Goal: Task Accomplishment & Management: Manage account settings

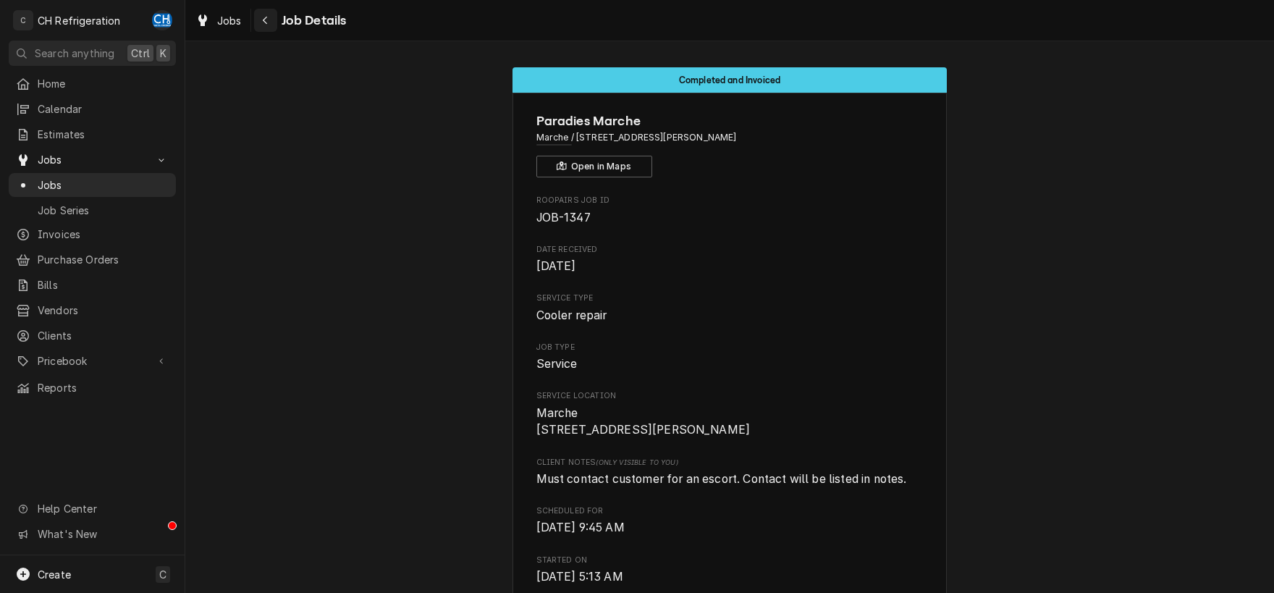
click at [271, 25] on div "Navigate back" at bounding box center [265, 20] width 14 height 14
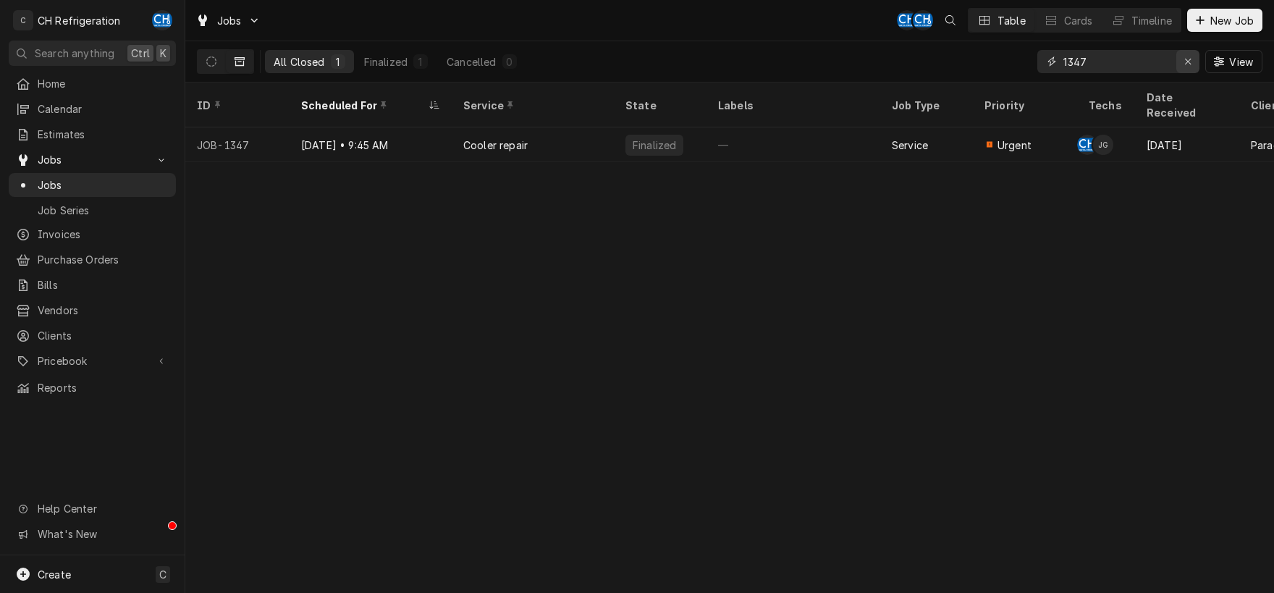
click at [1182, 59] on div "Erase input" at bounding box center [1187, 61] width 14 height 14
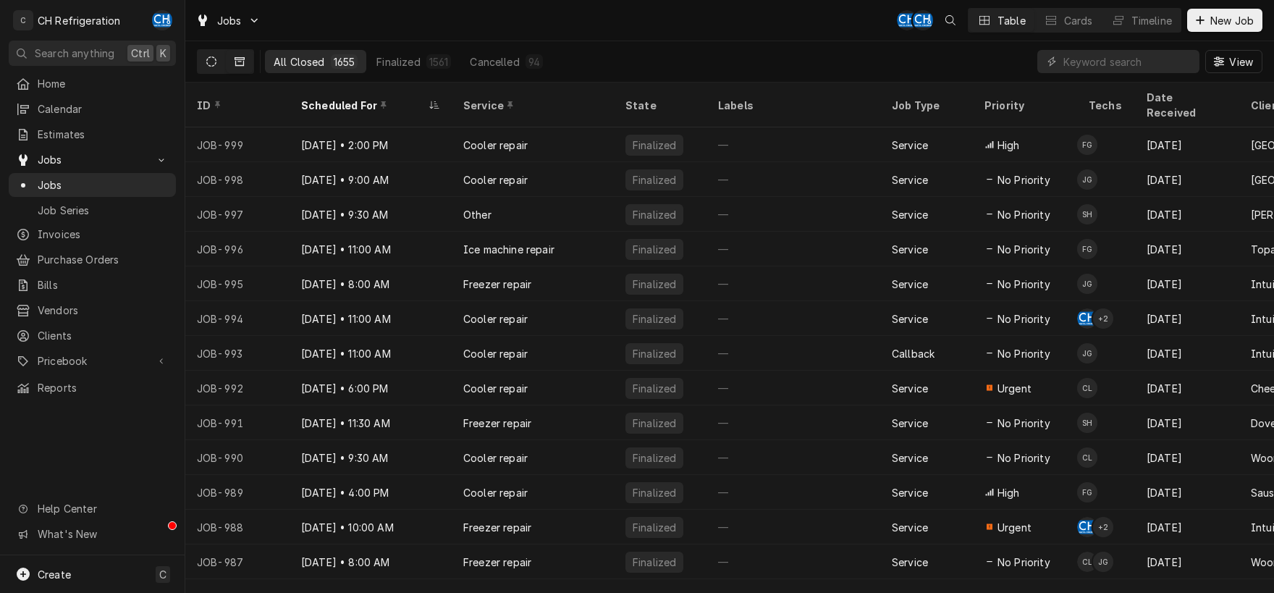
click at [218, 61] on button "Dynamic Content Wrapper" at bounding box center [211, 61] width 27 height 23
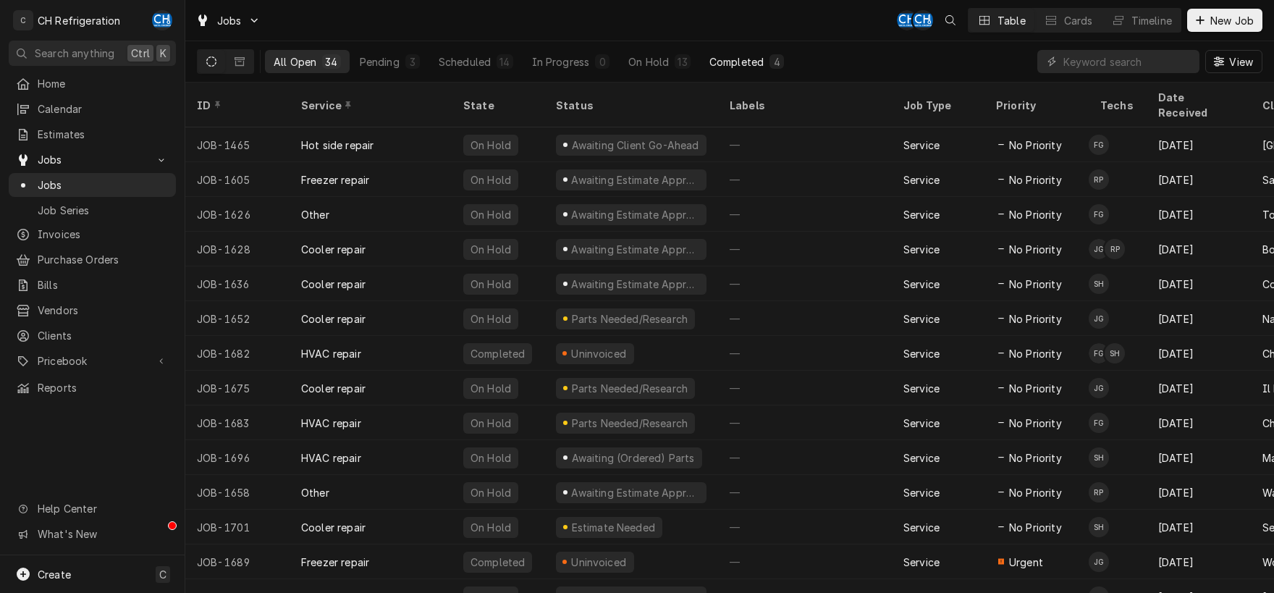
click at [717, 67] on div "Completed" at bounding box center [736, 61] width 54 height 15
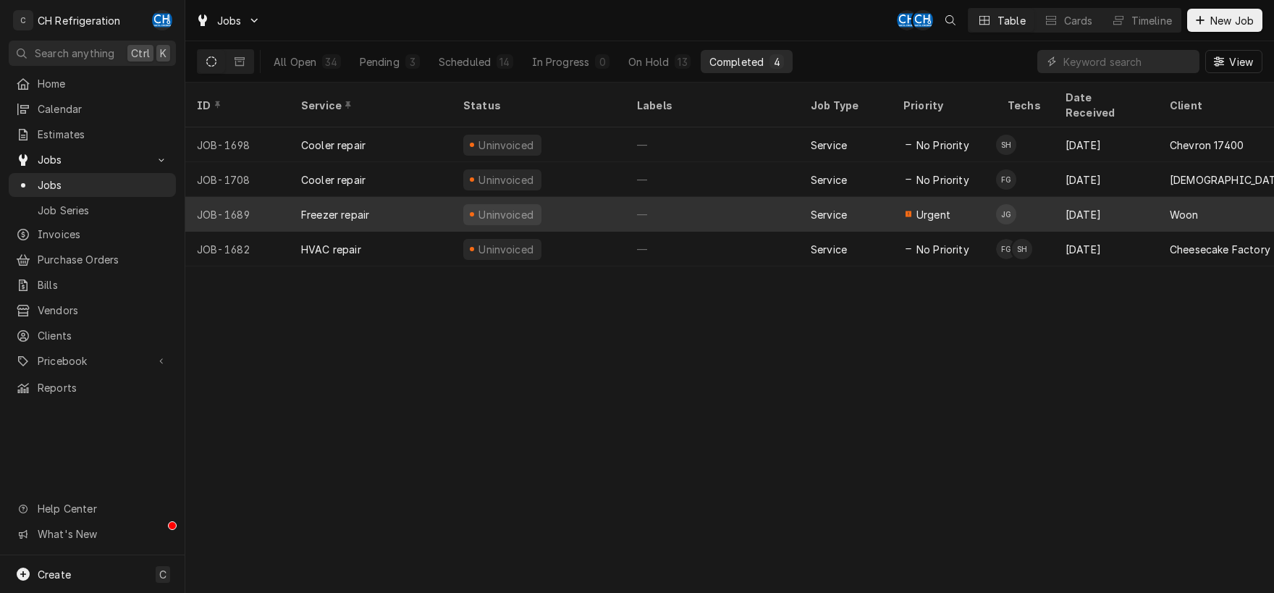
click at [735, 197] on div "—" at bounding box center [712, 214] width 174 height 35
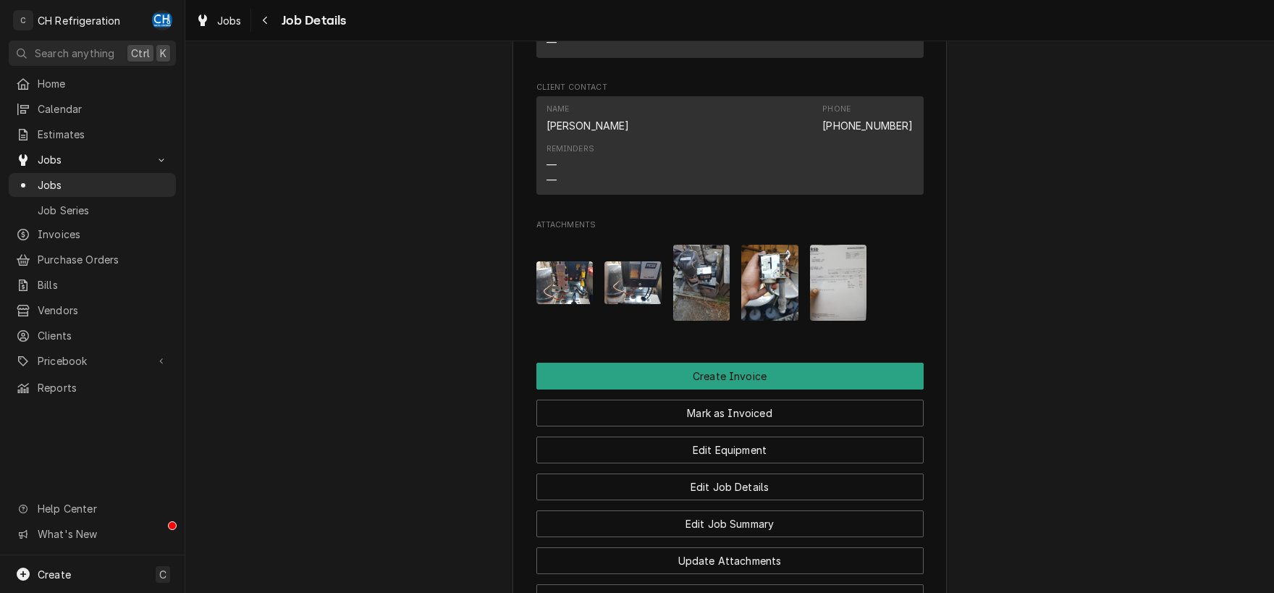
scroll to position [1326, 0]
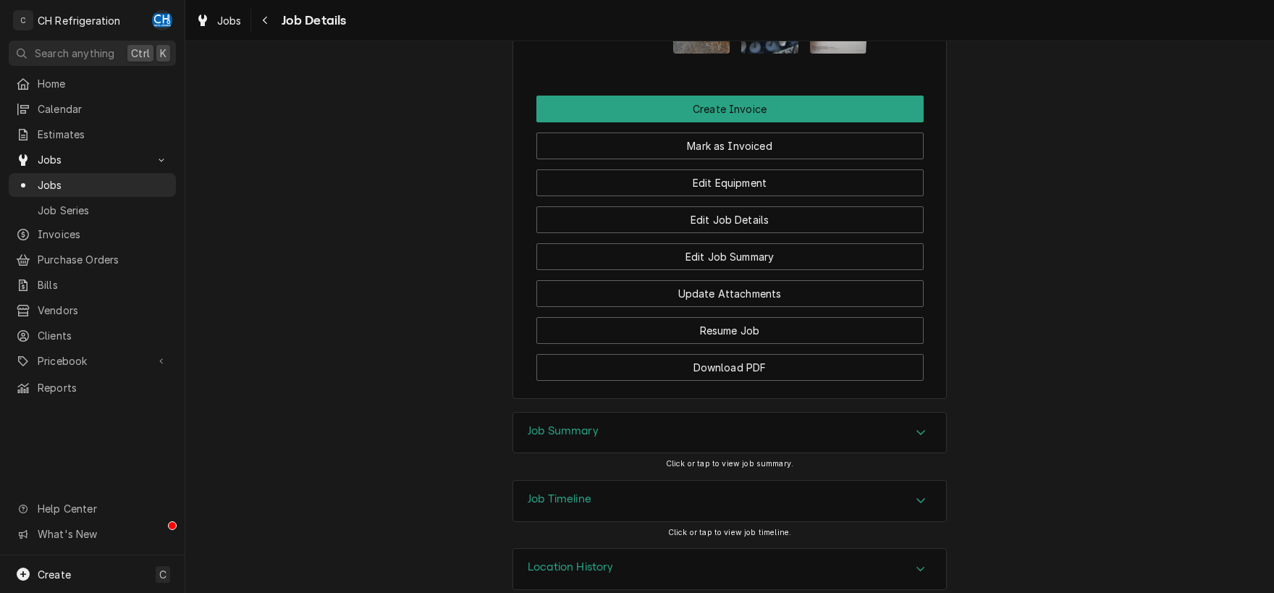
click at [923, 426] on icon "Accordion Header" at bounding box center [920, 432] width 10 height 12
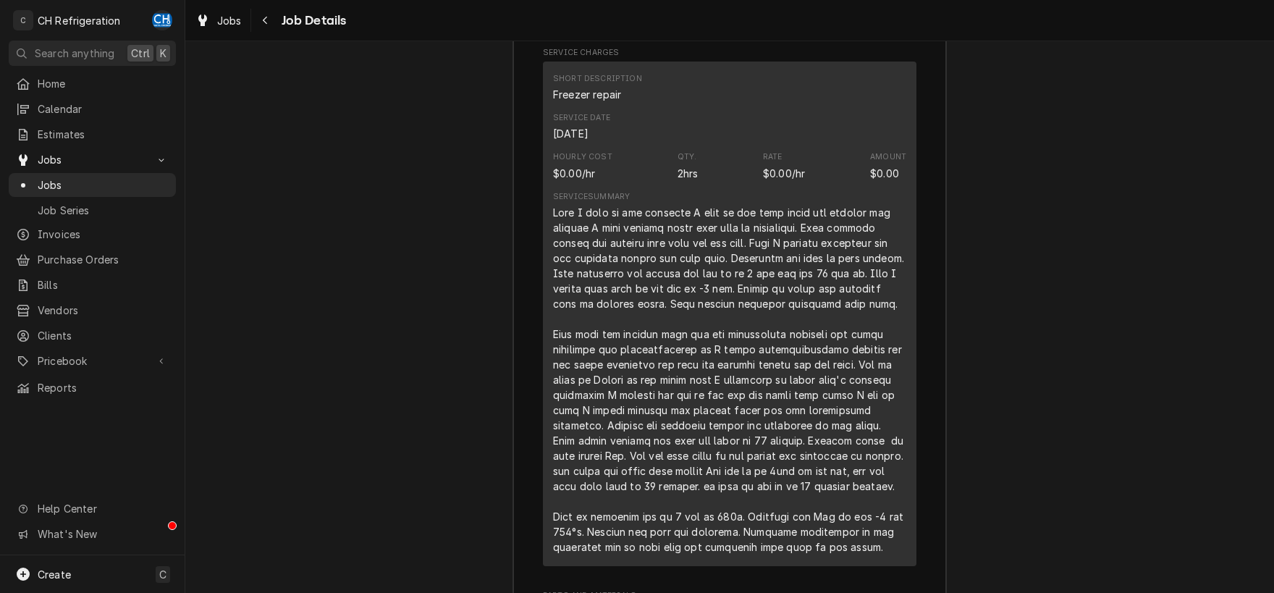
scroll to position [2082, 0]
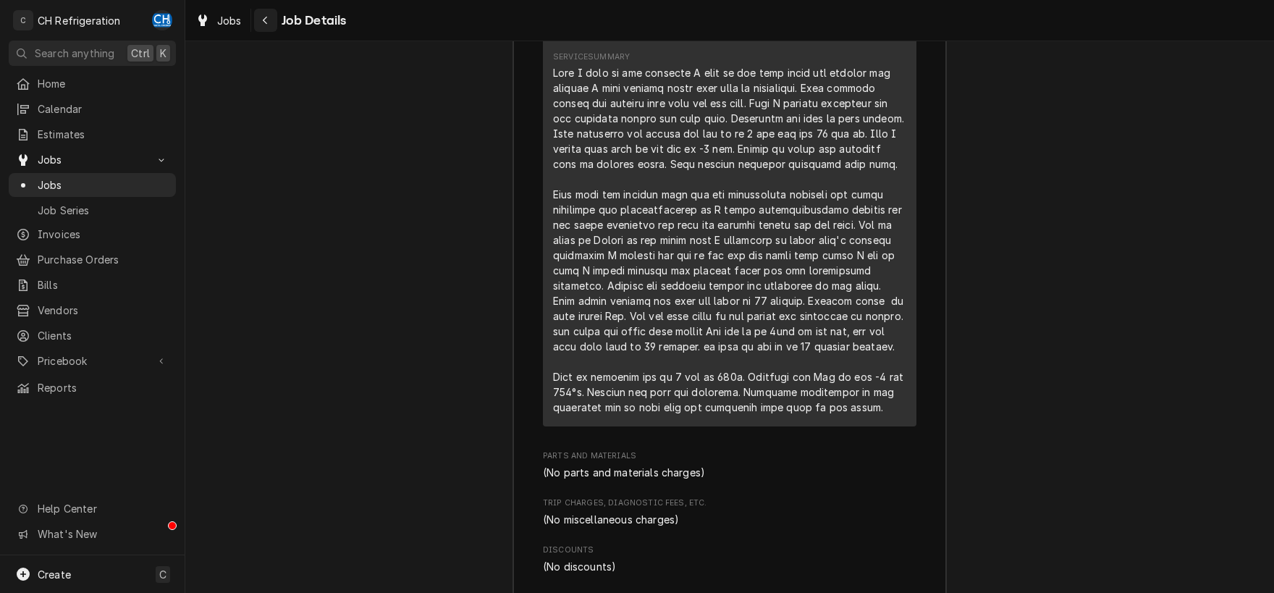
click at [269, 18] on div "Navigate back" at bounding box center [265, 20] width 14 height 14
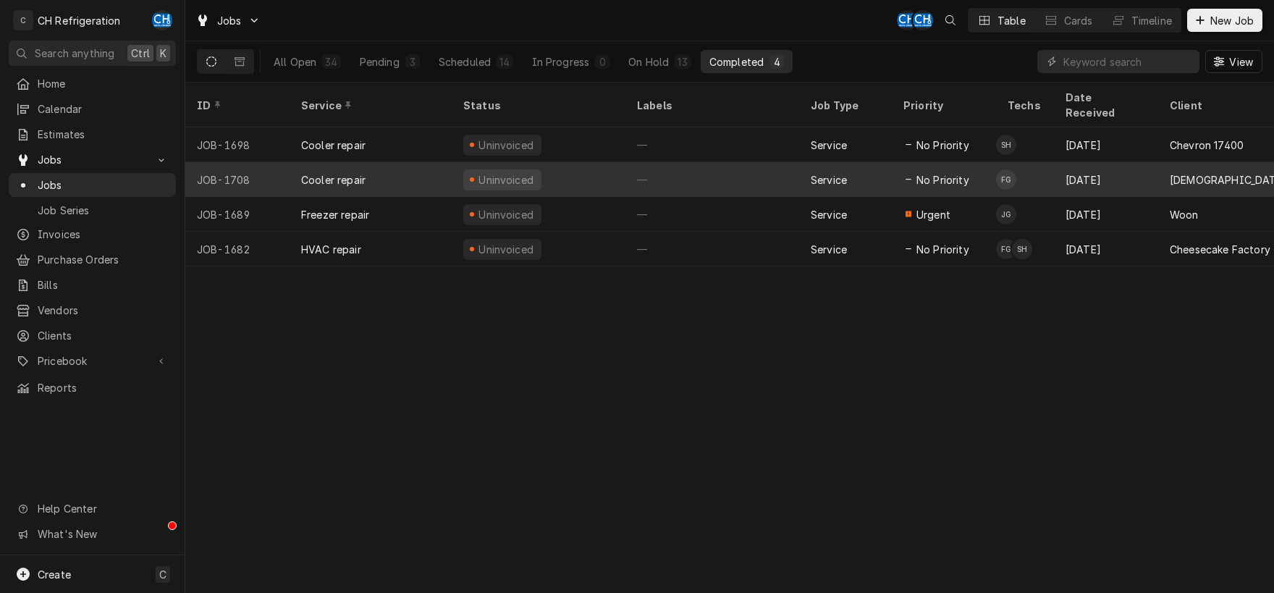
click at [695, 164] on div "—" at bounding box center [712, 179] width 174 height 35
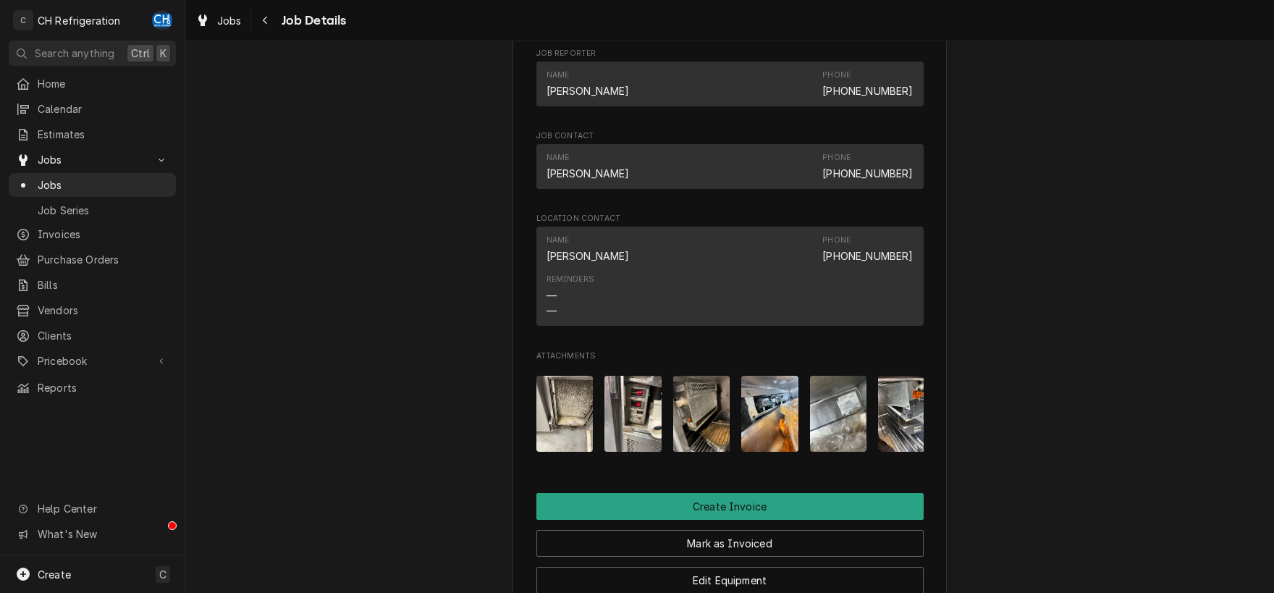
scroll to position [1269, 0]
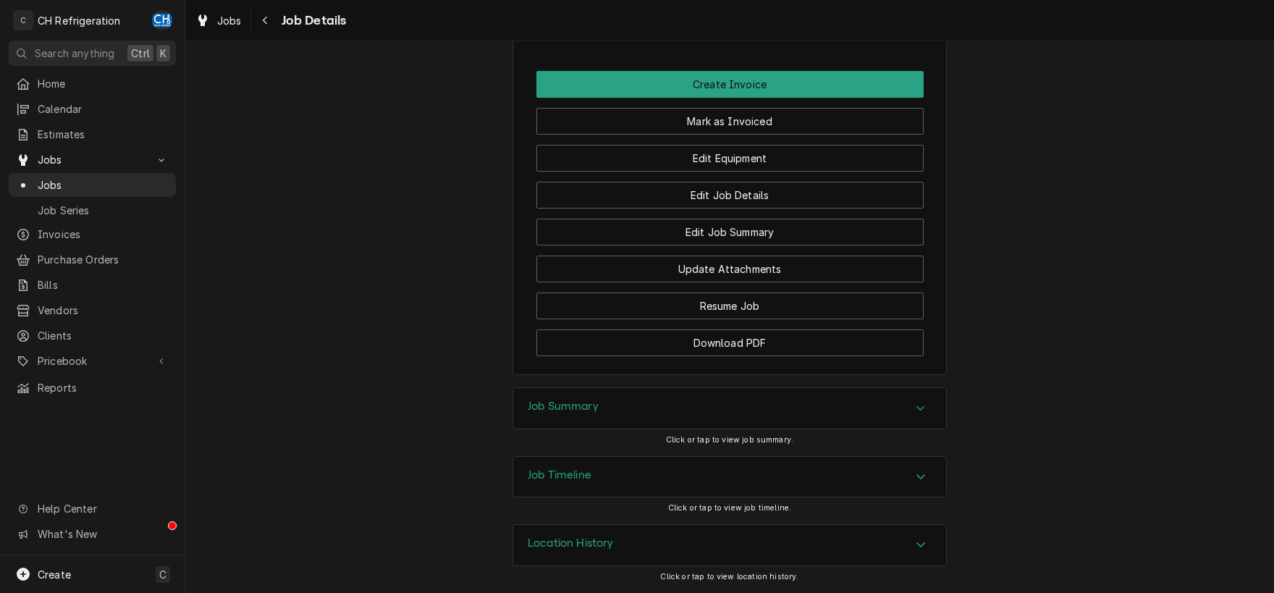
click at [920, 415] on div "Accordion Header" at bounding box center [921, 407] width 22 height 17
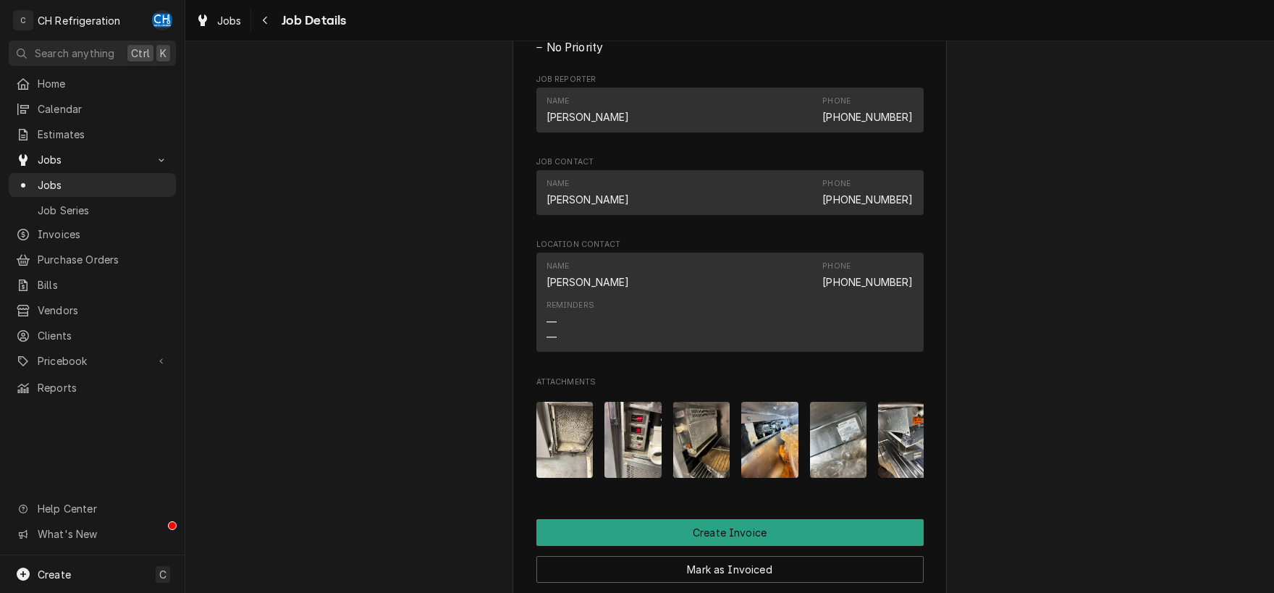
scroll to position [907, 0]
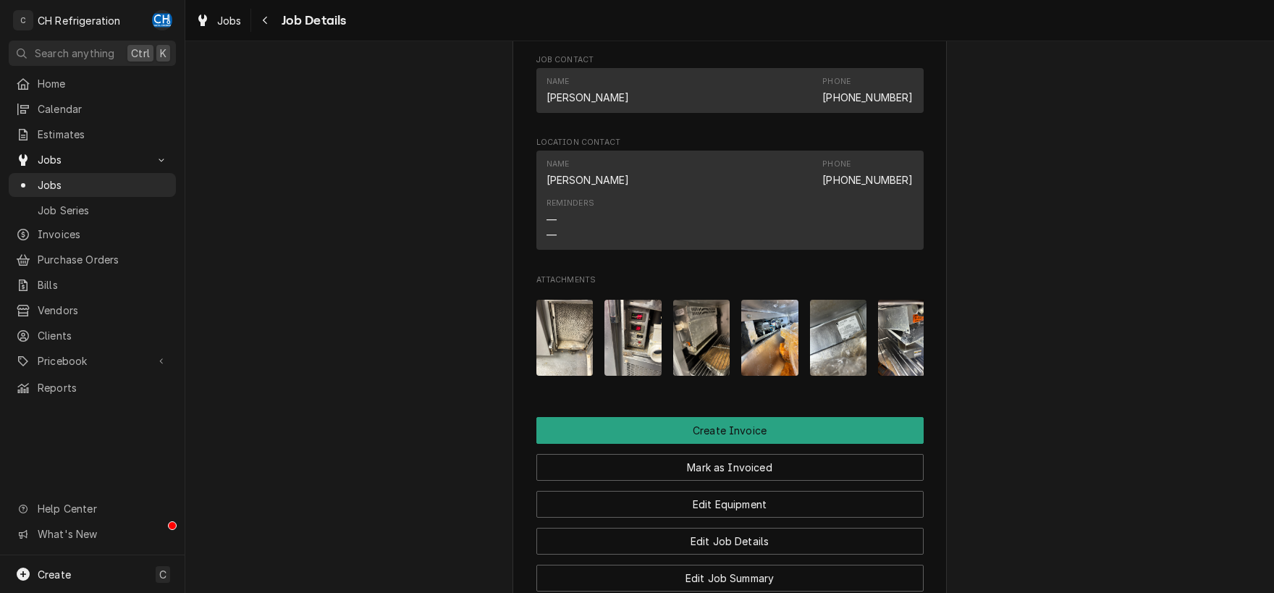
click at [577, 369] on img "Attachments" at bounding box center [564, 338] width 57 height 76
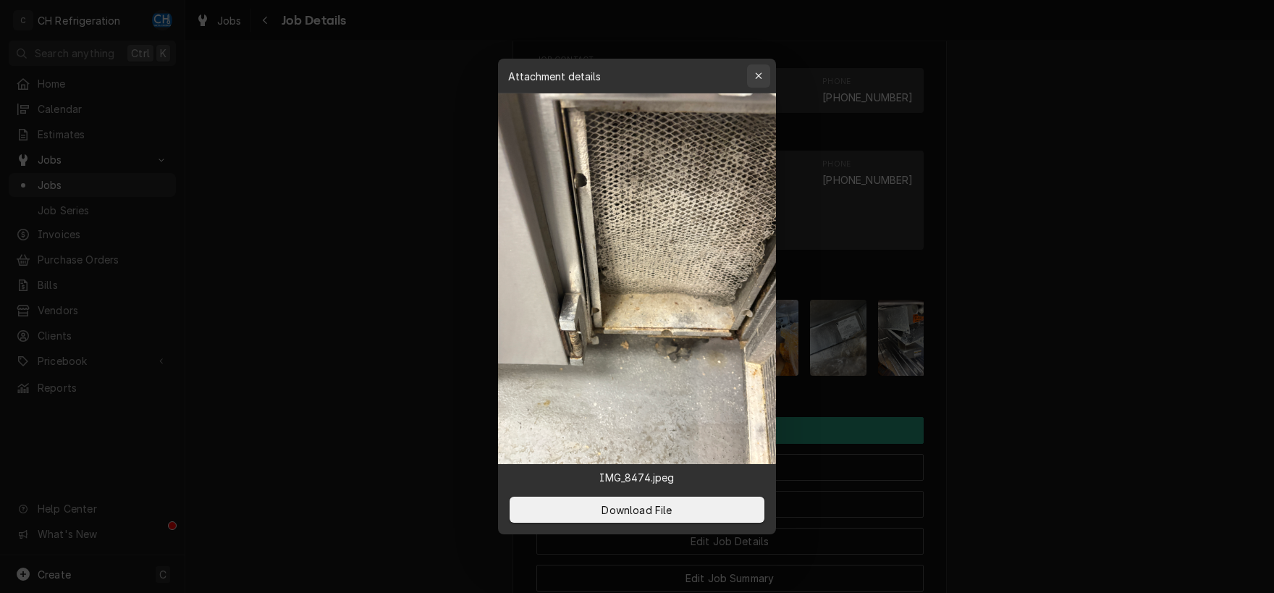
click at [760, 75] on icon "button" at bounding box center [758, 75] width 7 height 7
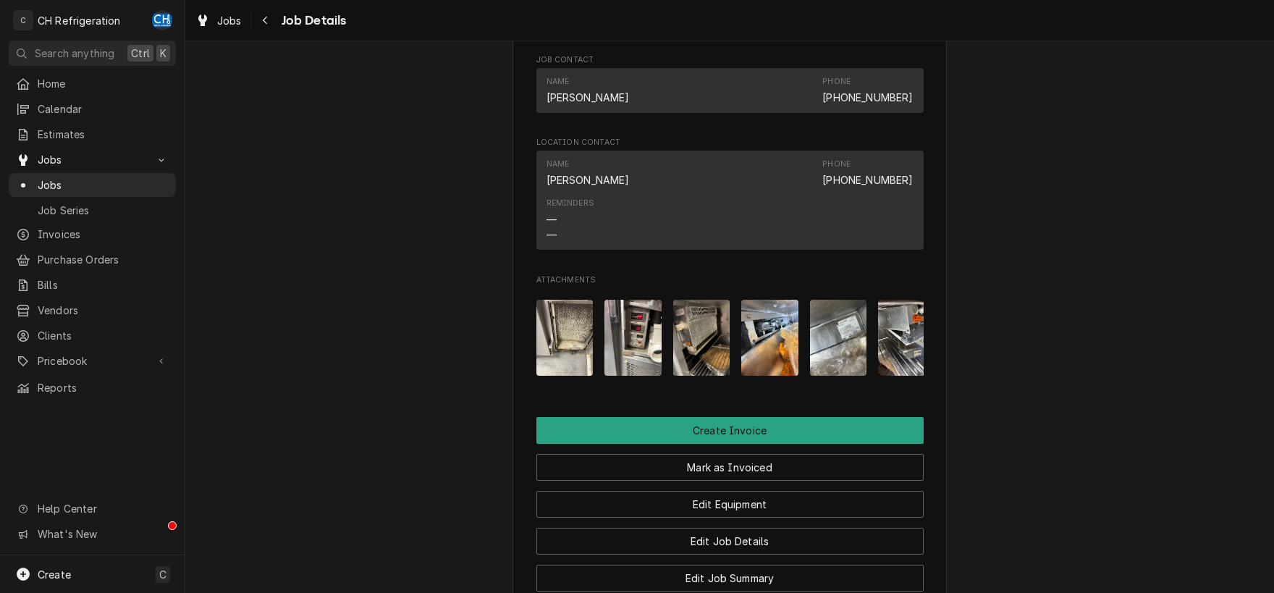
click at [641, 355] on img "Attachments" at bounding box center [632, 338] width 57 height 76
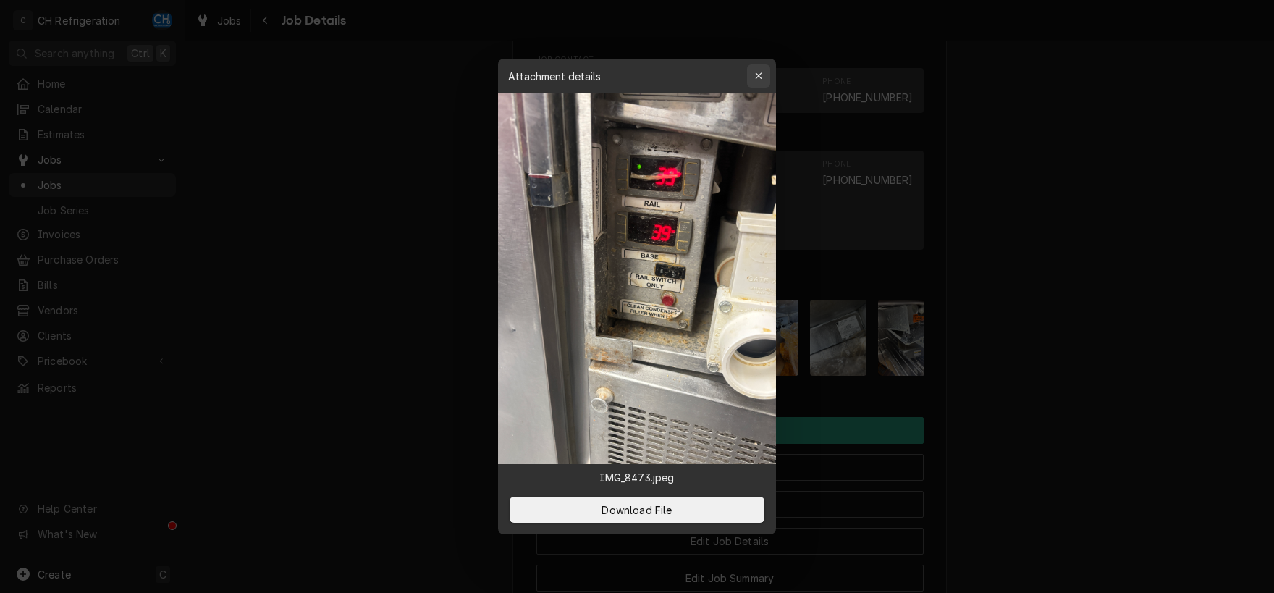
click at [763, 72] on div "button" at bounding box center [758, 76] width 14 height 14
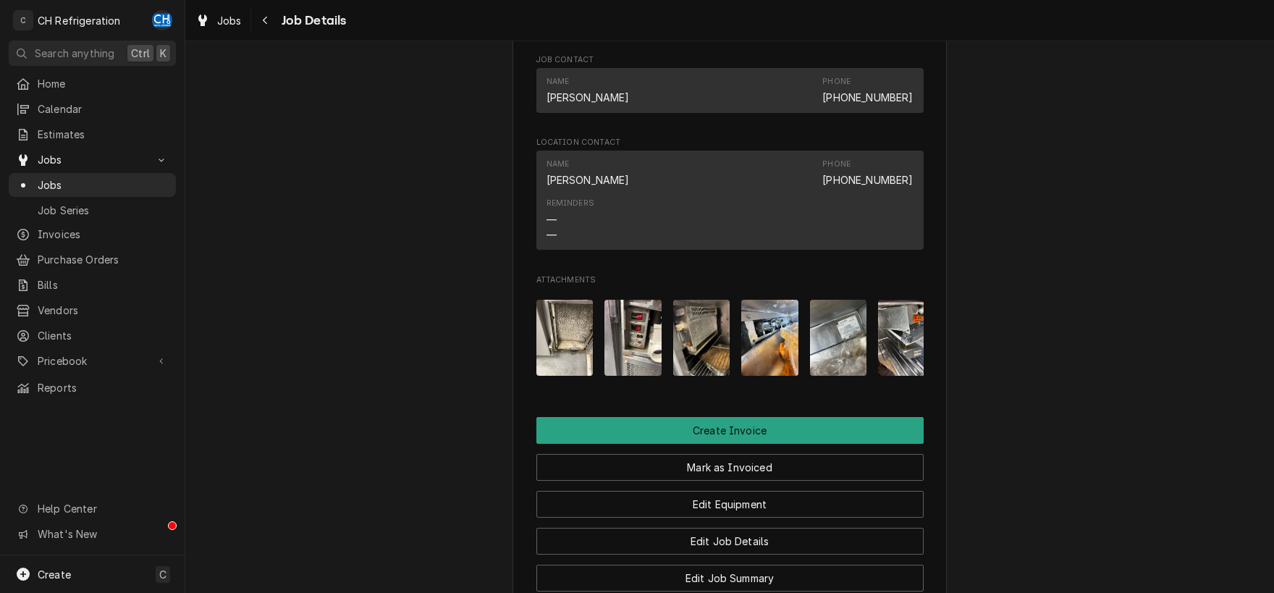
click at [719, 335] on img "Attachments" at bounding box center [701, 338] width 57 height 76
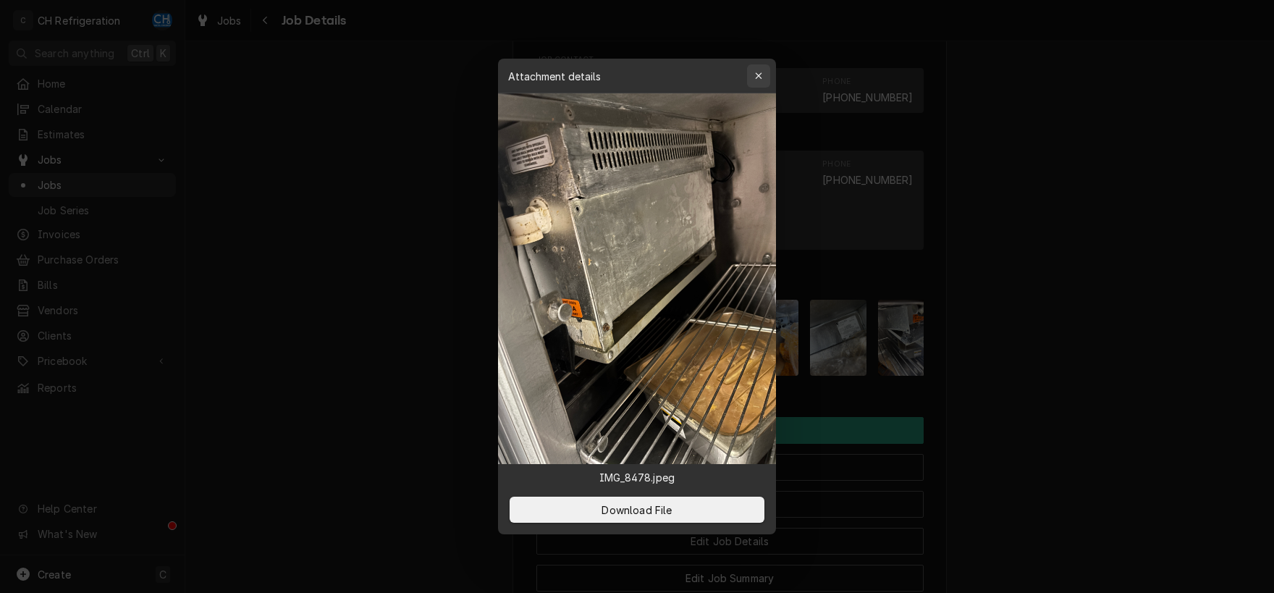
click at [754, 75] on div "button" at bounding box center [758, 76] width 14 height 14
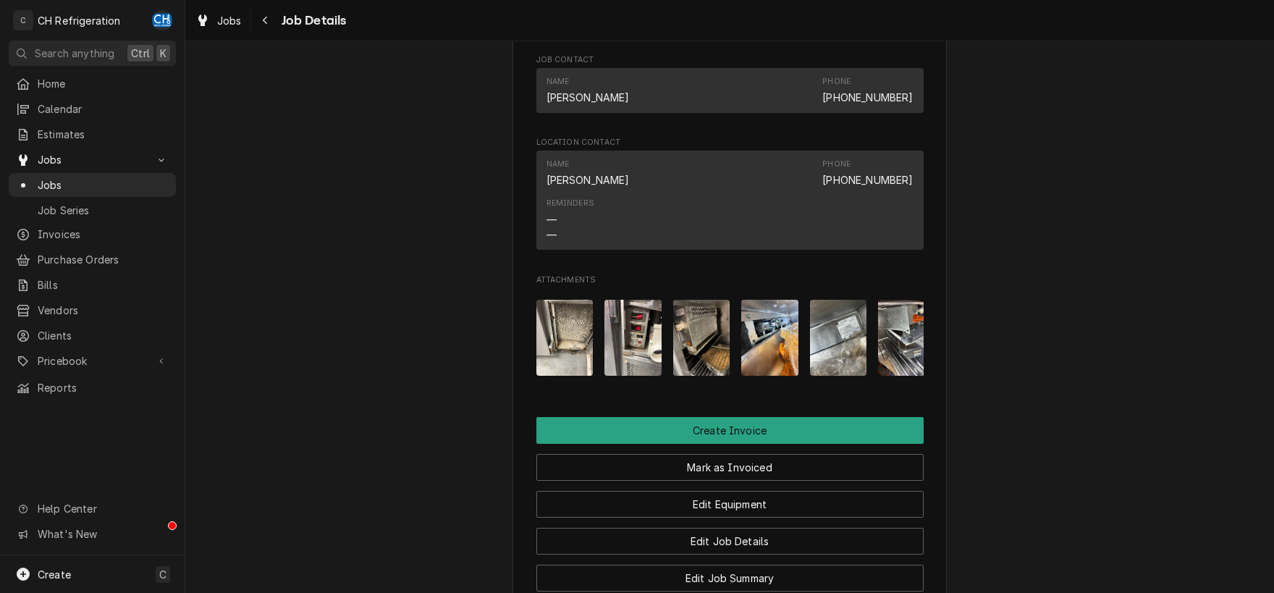
click at [765, 355] on img "Attachments" at bounding box center [769, 338] width 57 height 76
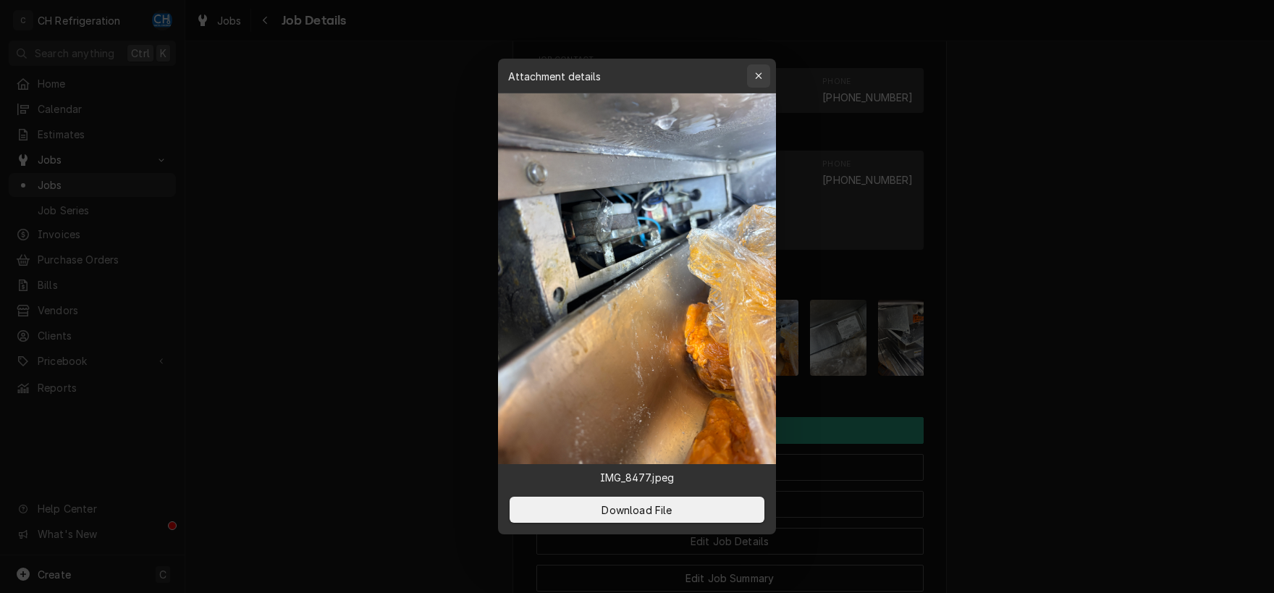
click at [755, 69] on div "button" at bounding box center [758, 76] width 14 height 14
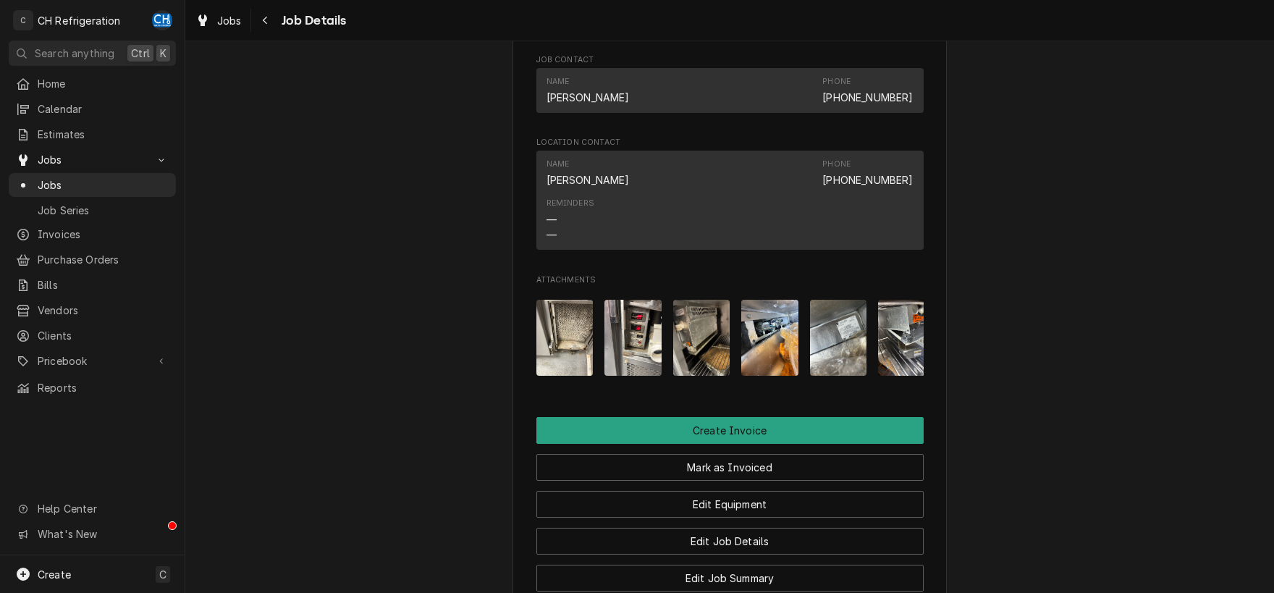
click at [824, 351] on img "Attachments" at bounding box center [838, 338] width 57 height 76
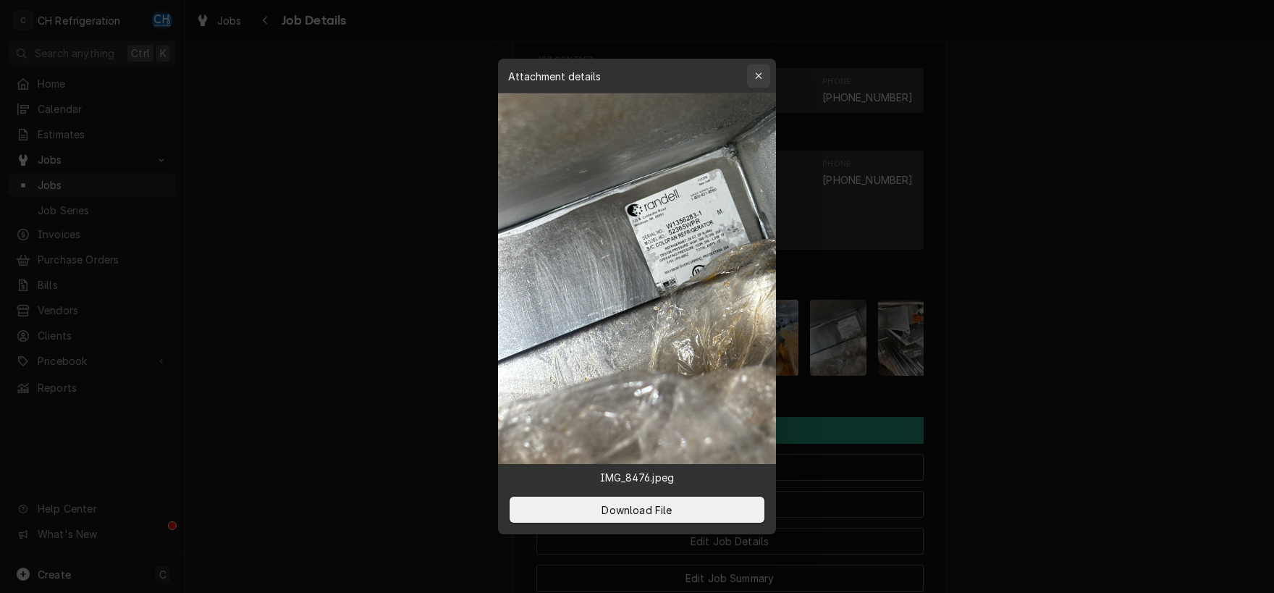
click at [763, 77] on div "button" at bounding box center [758, 76] width 14 height 14
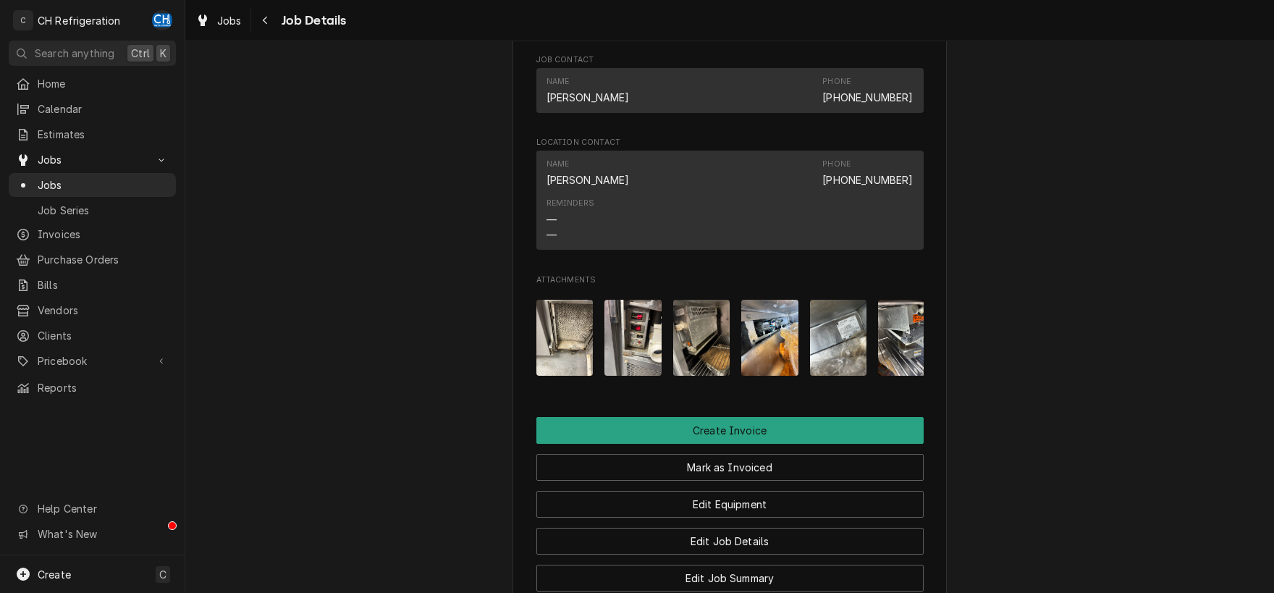
click at [905, 373] on img "Attachments" at bounding box center [906, 338] width 57 height 76
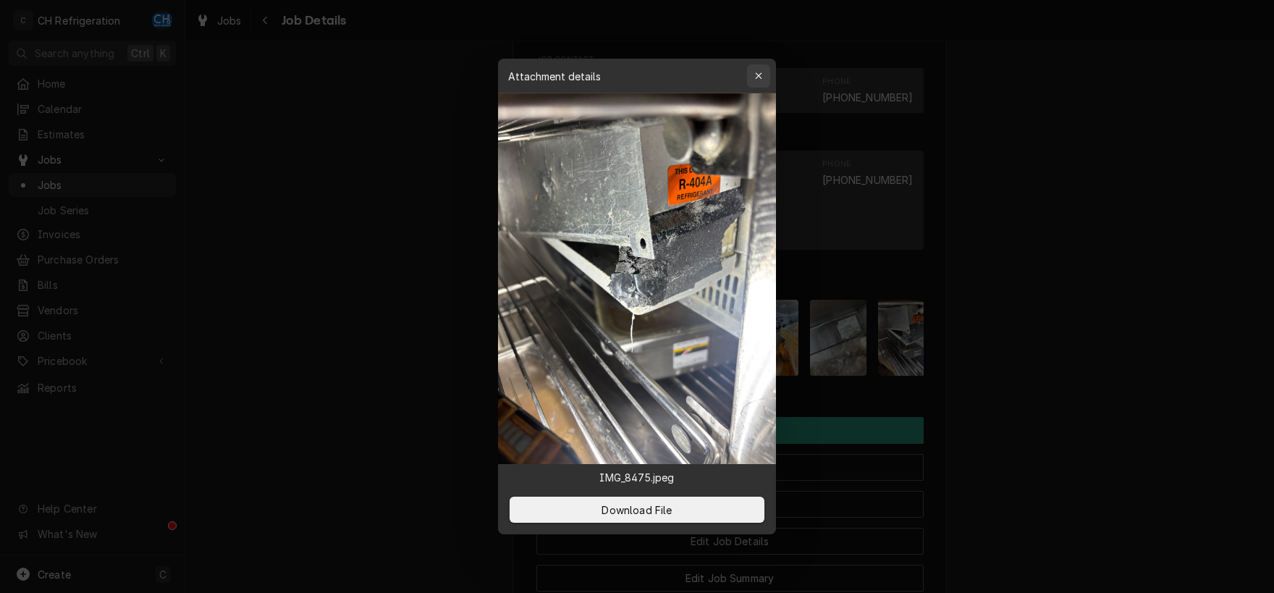
click at [758, 73] on icon "button" at bounding box center [759, 76] width 8 height 10
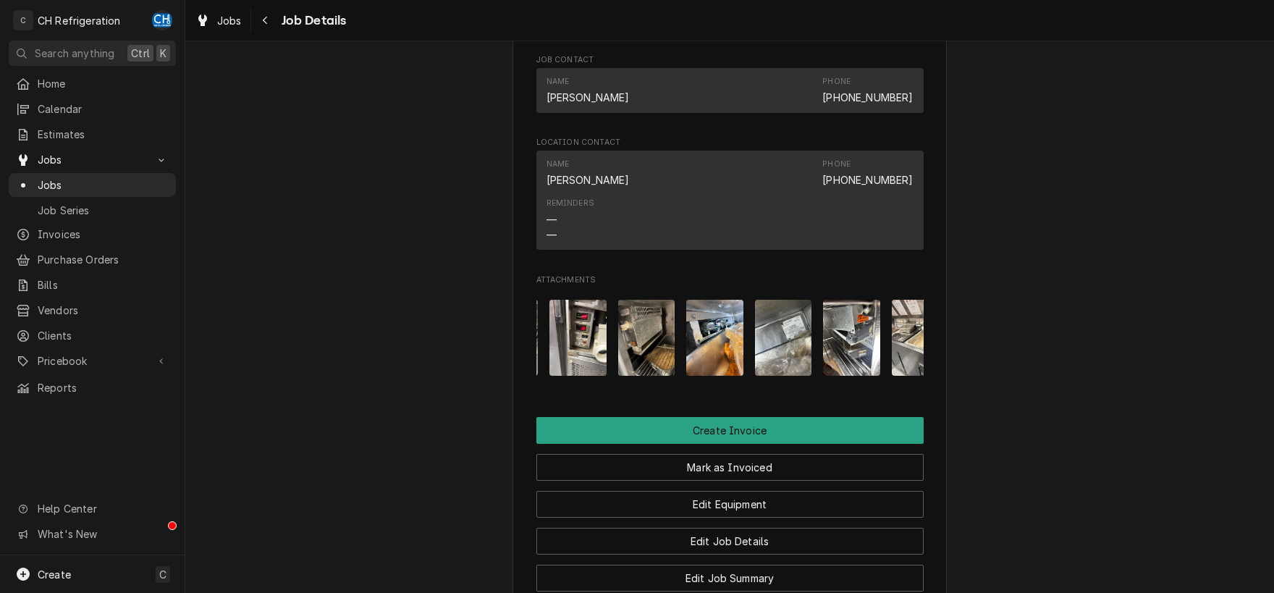
scroll to position [0, 90]
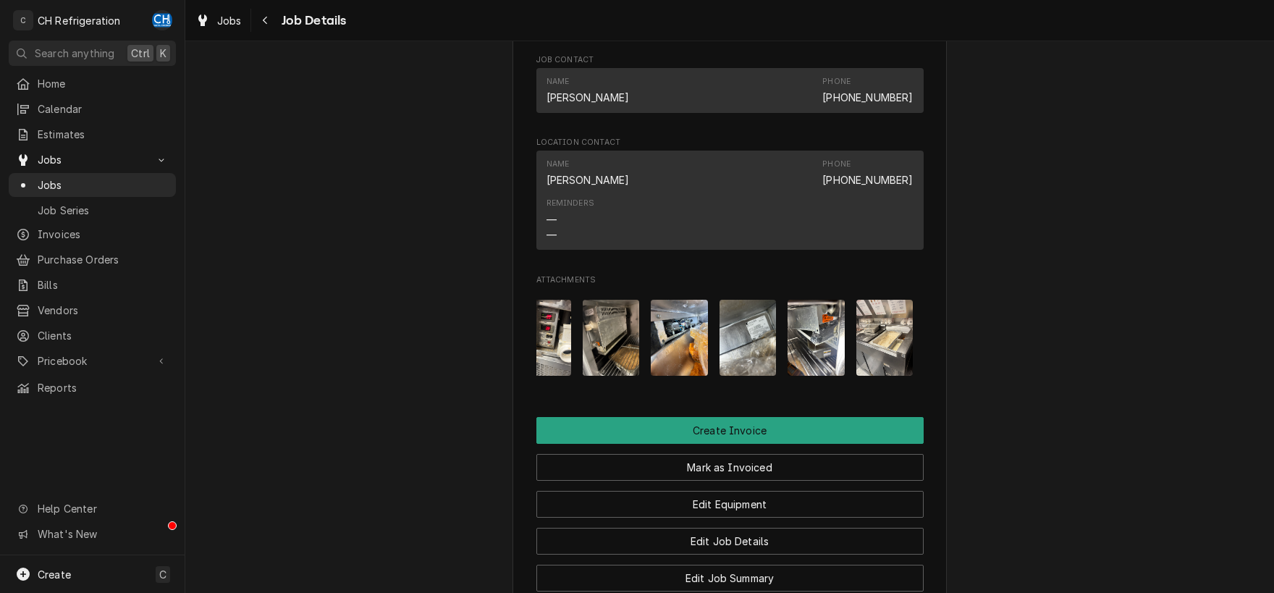
click at [900, 358] on img "Attachments" at bounding box center [884, 338] width 57 height 76
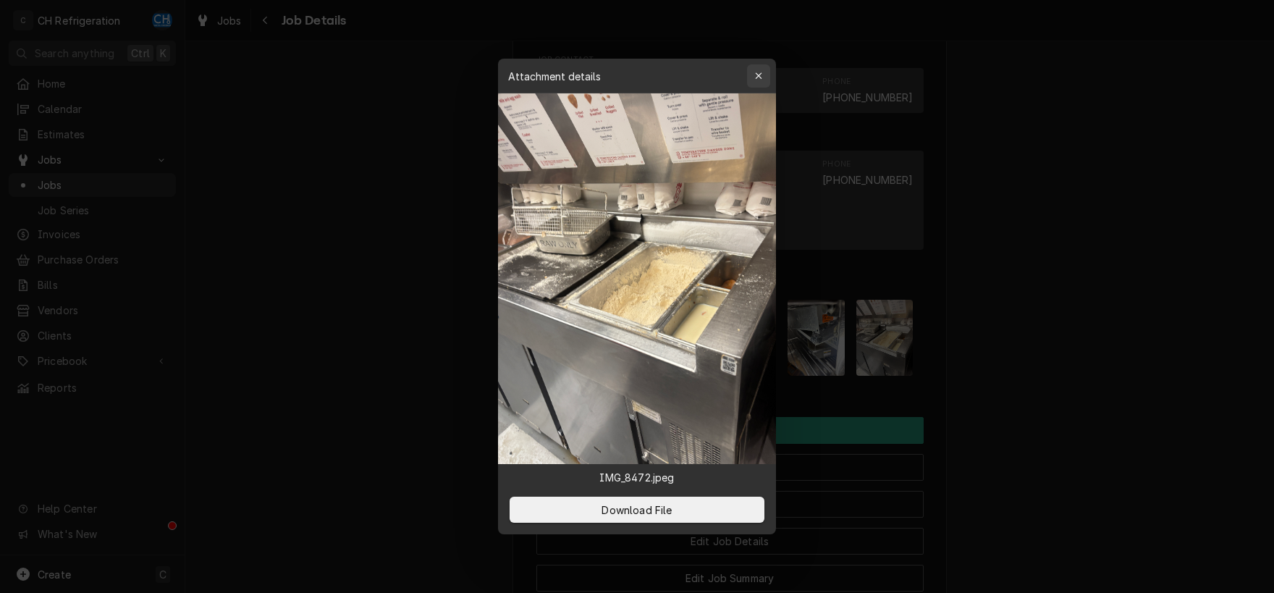
click at [761, 73] on icon "button" at bounding box center [759, 76] width 8 height 10
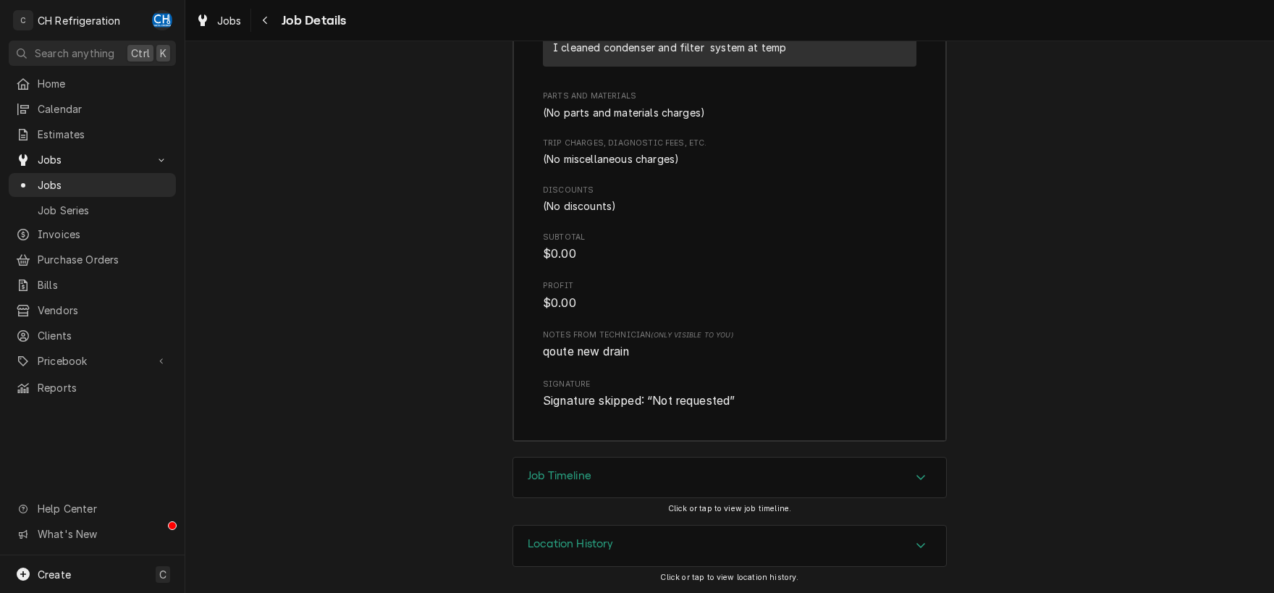
scroll to position [2164, 0]
drag, startPoint x: 928, startPoint y: 477, endPoint x: 965, endPoint y: 407, distance: 79.3
click at [929, 475] on div "Accordion Header" at bounding box center [921, 477] width 22 height 17
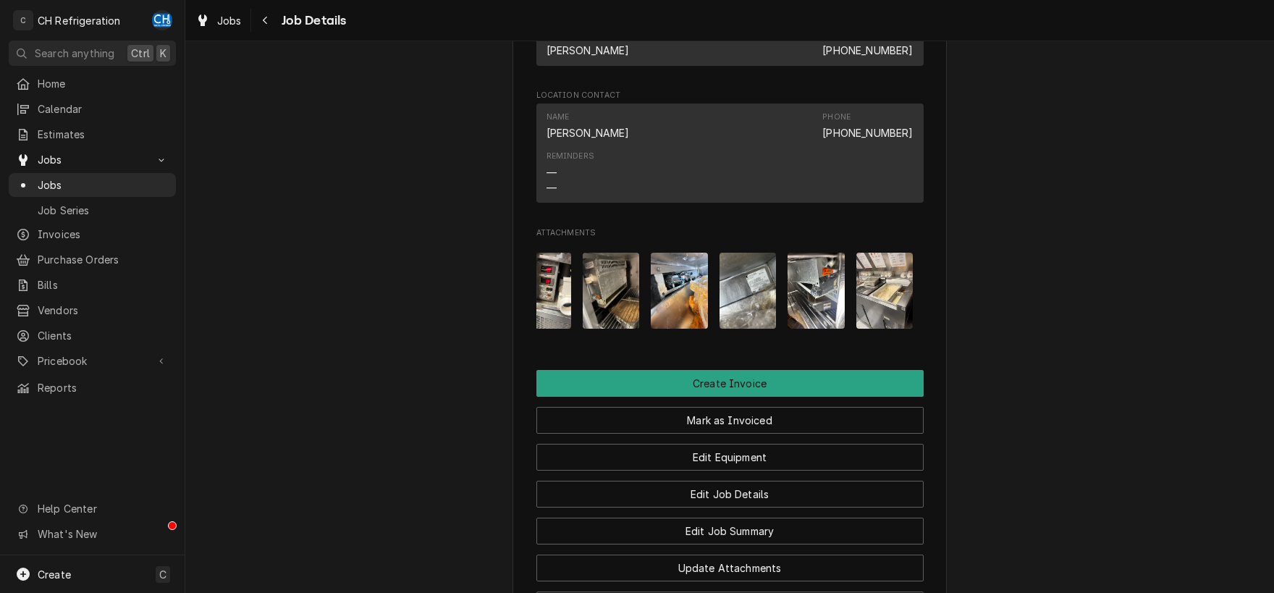
scroll to position [1104, 0]
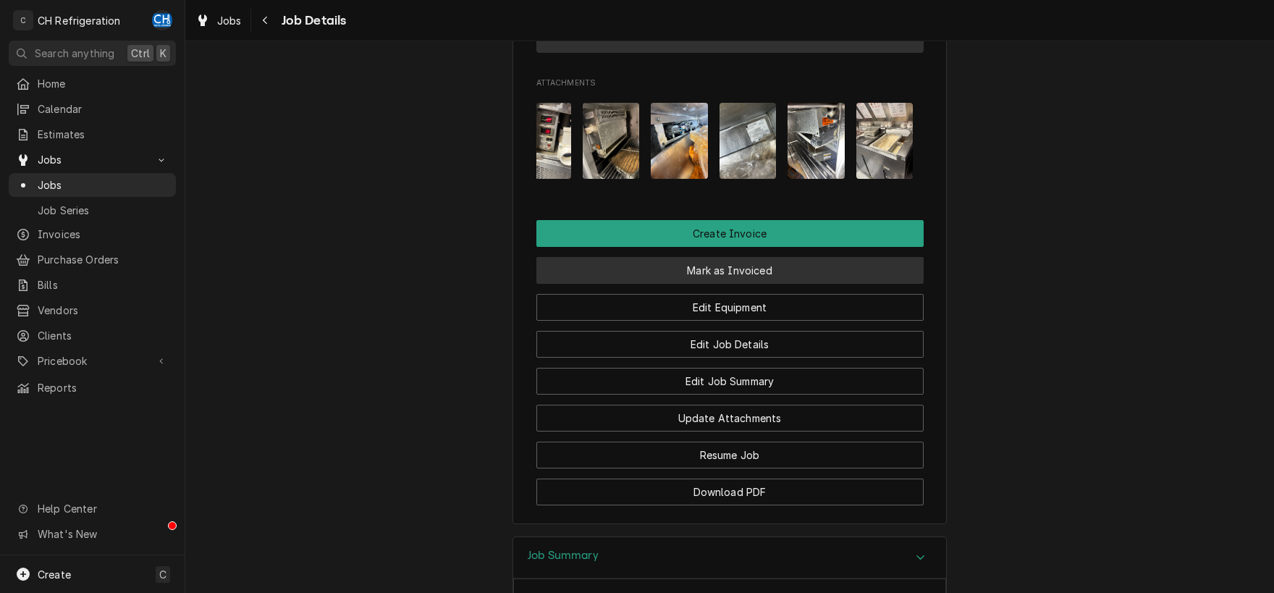
click at [727, 284] on button "Mark as Invoiced" at bounding box center [729, 270] width 387 height 27
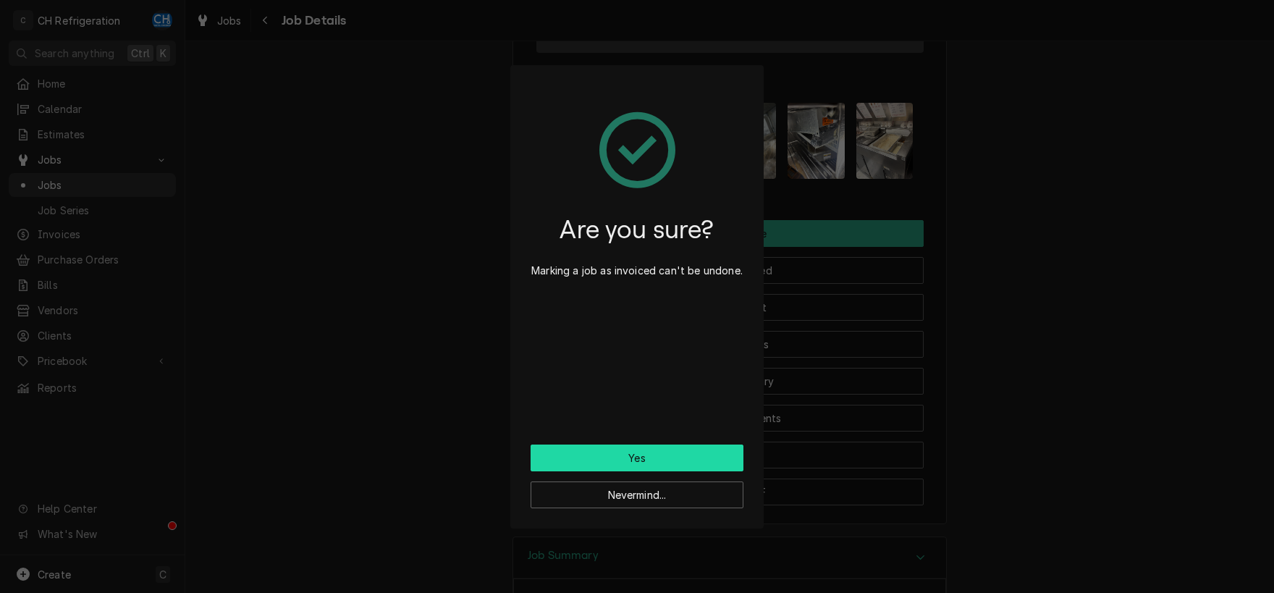
click at [656, 462] on button "Yes" at bounding box center [636, 457] width 213 height 27
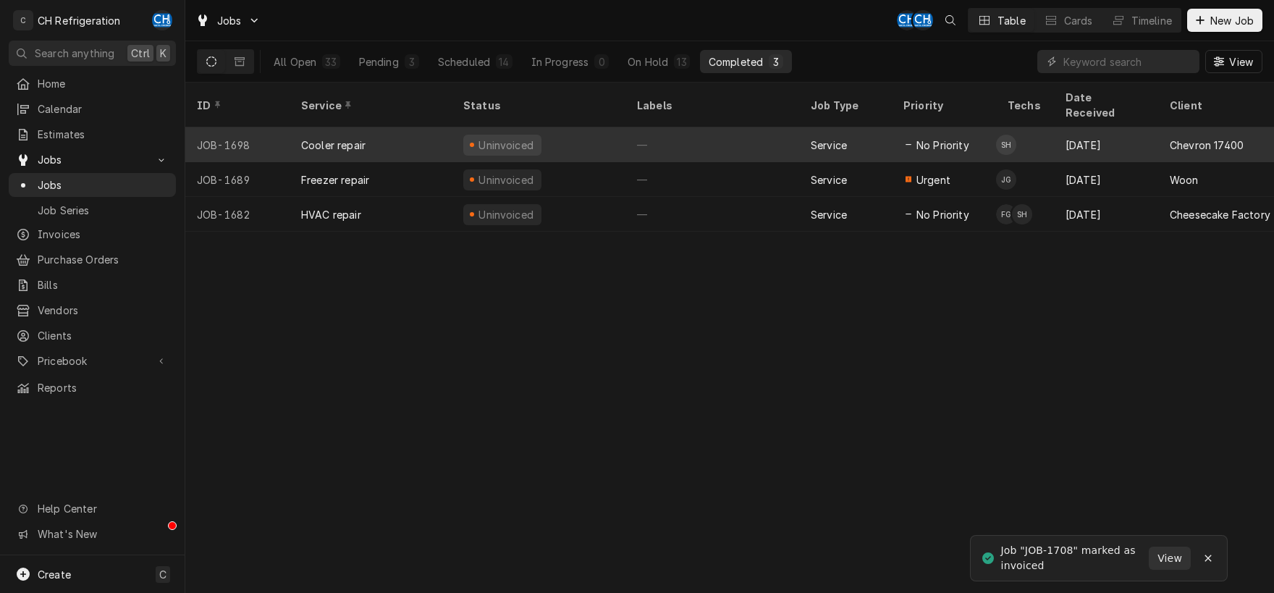
click at [680, 128] on div "—" at bounding box center [712, 144] width 174 height 35
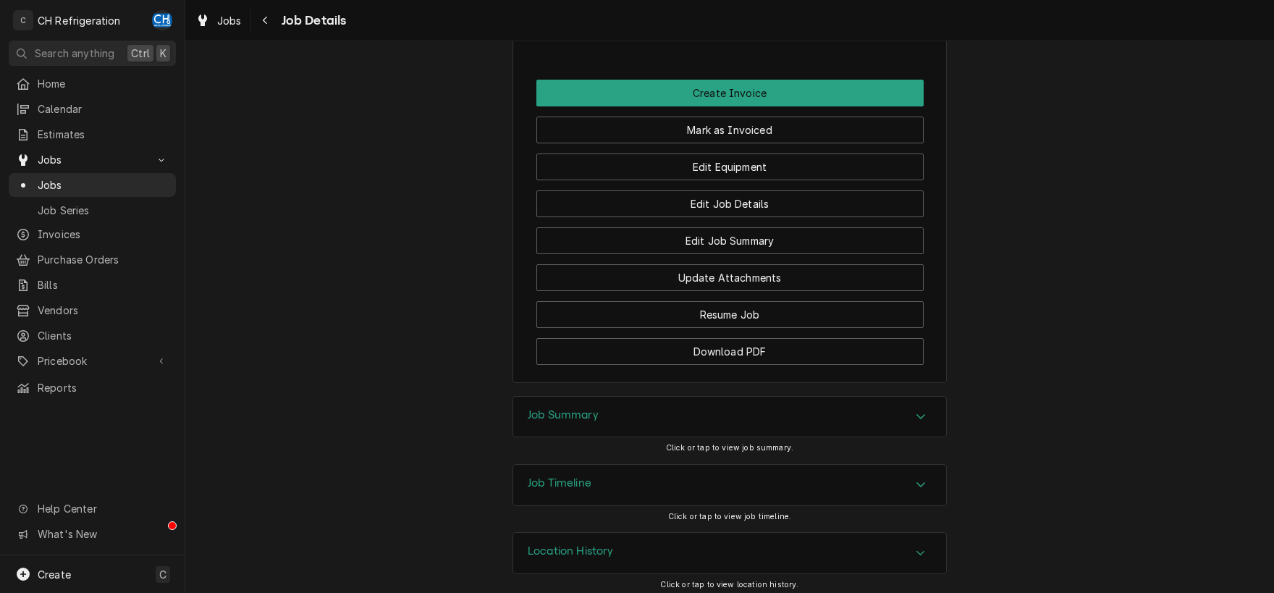
scroll to position [1065, 0]
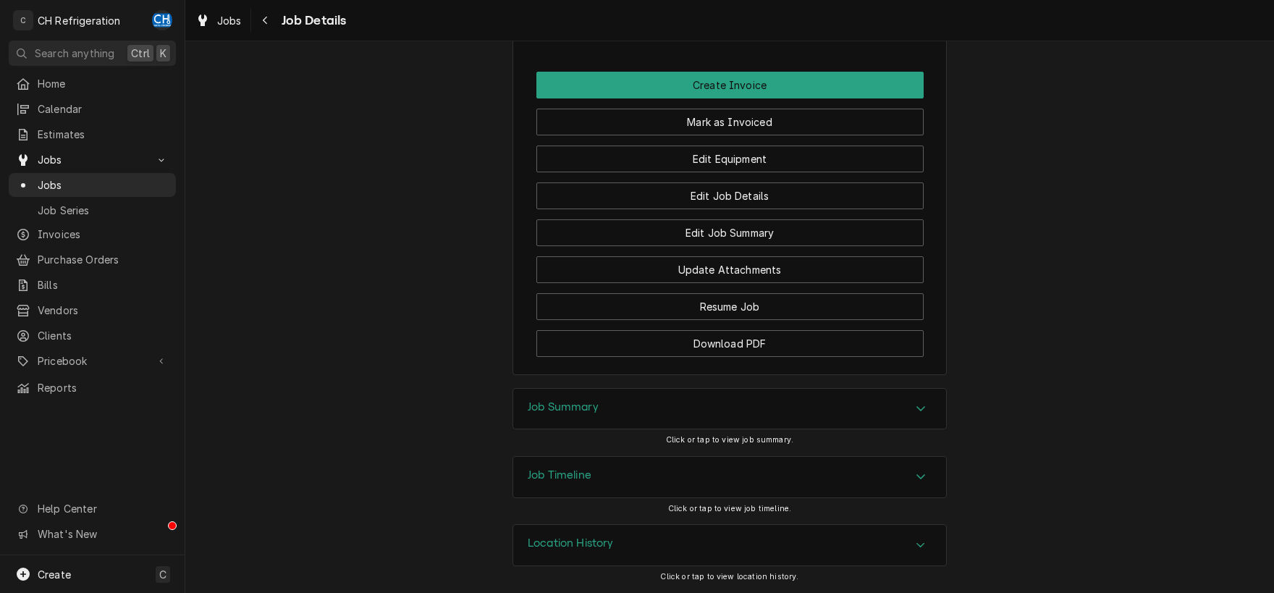
click at [931, 408] on div "Accordion Header" at bounding box center [921, 408] width 22 height 17
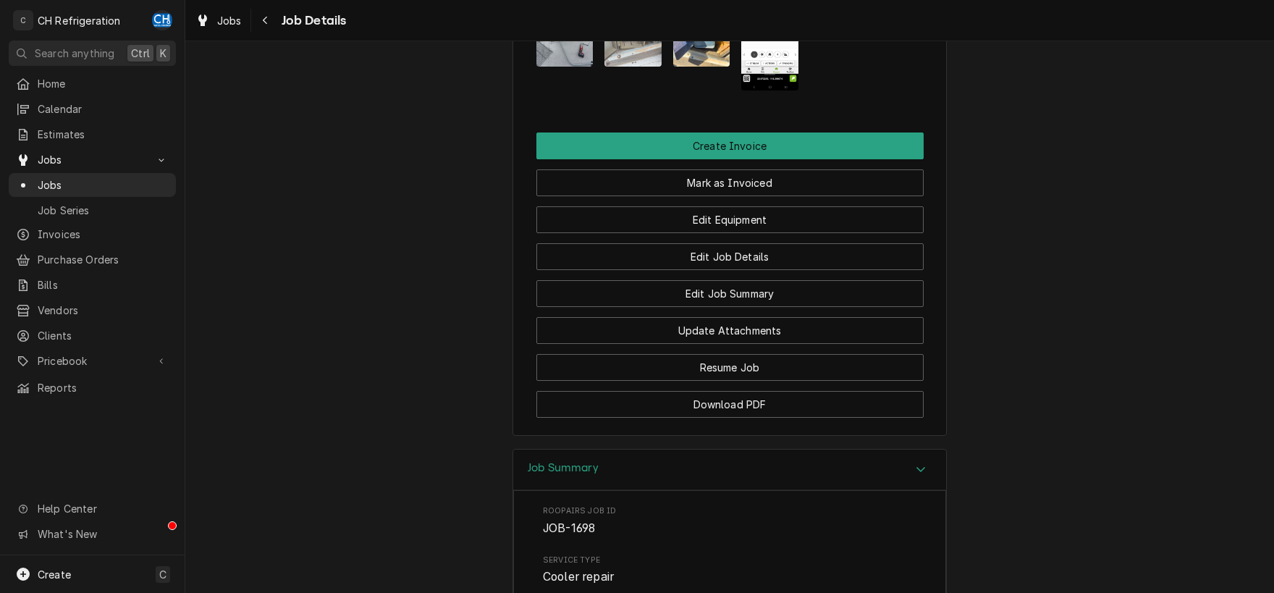
scroll to position [0, 0]
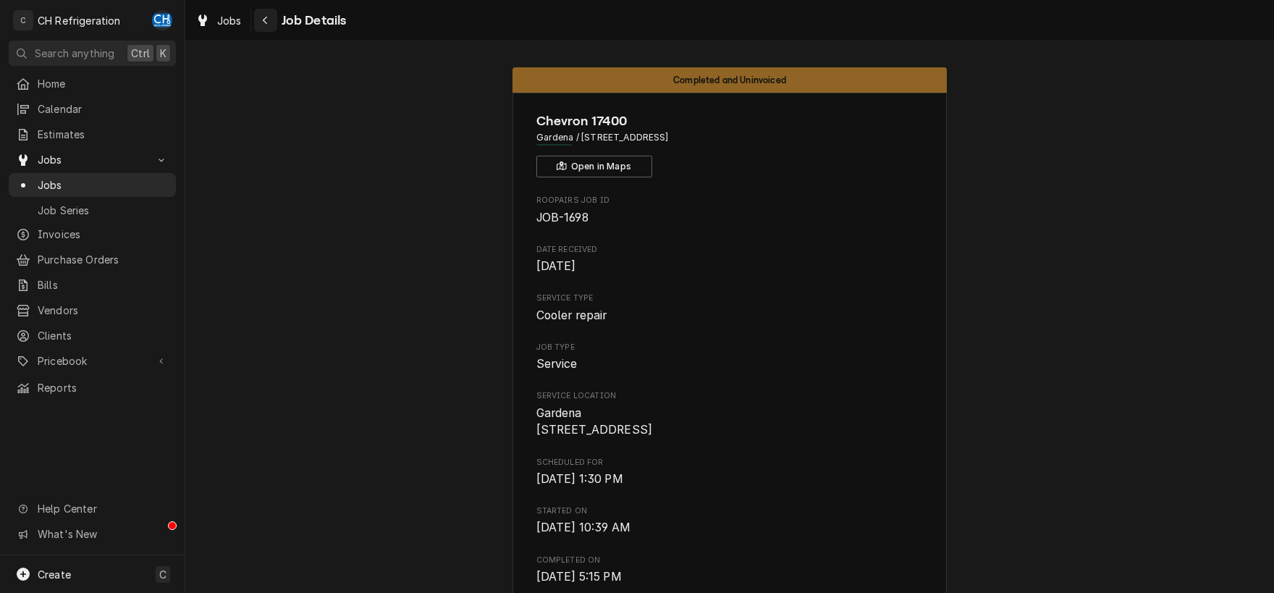
click at [272, 25] on div "Navigate back" at bounding box center [265, 20] width 14 height 14
